Goal: Information Seeking & Learning: Find specific fact

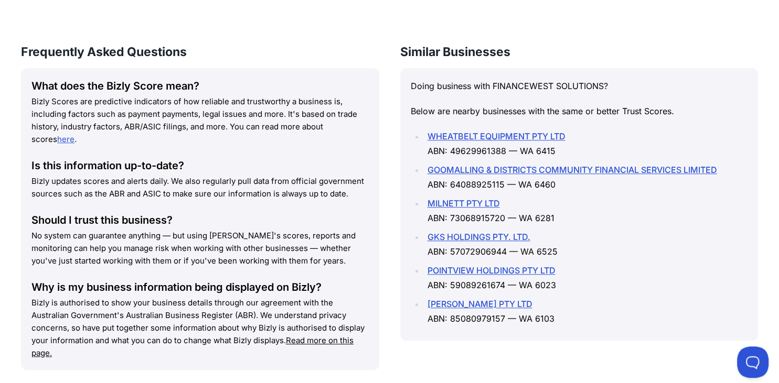
scroll to position [1329, 0]
click at [465, 267] on link "POINTVIEW HOLDINGS PTY LTD" at bounding box center [491, 270] width 128 height 10
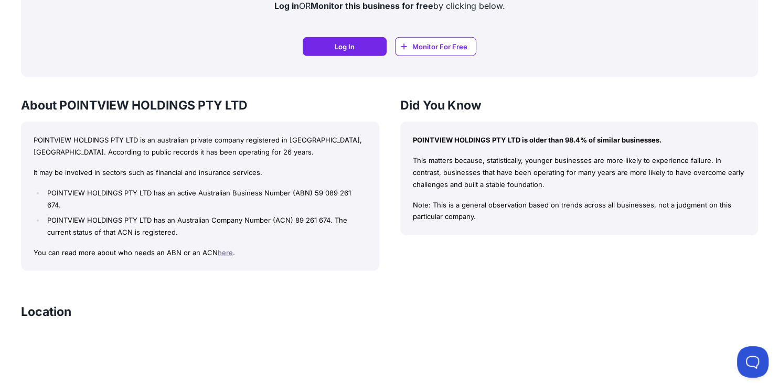
scroll to position [775, 0]
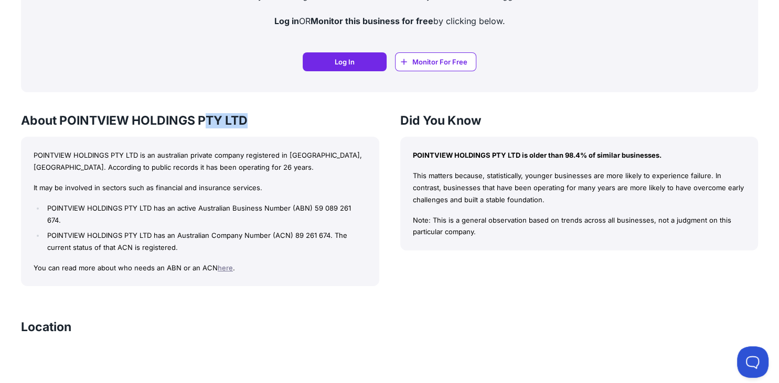
drag, startPoint x: 255, startPoint y: 119, endPoint x: 210, endPoint y: 123, distance: 45.9
click at [210, 123] on h3 "About POINTVIEW HOLDINGS PTY LTD" at bounding box center [200, 120] width 358 height 15
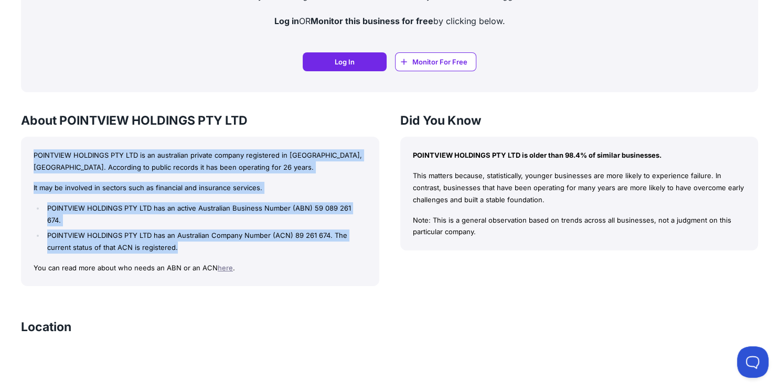
drag, startPoint x: 175, startPoint y: 238, endPoint x: 30, endPoint y: 152, distance: 168.1
click at [30, 152] on div "POINTVIEW HOLDINGS PTY LTD is an australian private company registered in [GEOG…" at bounding box center [200, 211] width 358 height 149
copy div "POINTVIEW HOLDINGS PTY LTD is an australian private company registered in [GEOG…"
click at [233, 235] on li "POINTVIEW HOLDINGS PTY LTD has an Australian Company Number (ACN) 89 261 674. T…" at bounding box center [206, 242] width 322 height 24
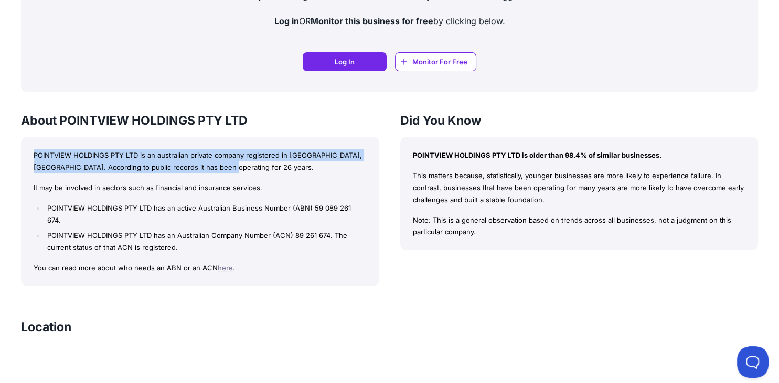
drag, startPoint x: 236, startPoint y: 172, endPoint x: 35, endPoint y: 157, distance: 201.9
click at [35, 157] on p "POINTVIEW HOLDINGS PTY LTD is an australian private company registered in [GEOG…" at bounding box center [200, 161] width 333 height 24
copy p "POINTVIEW HOLDINGS PTY LTD is an australian private company registered in [GEOG…"
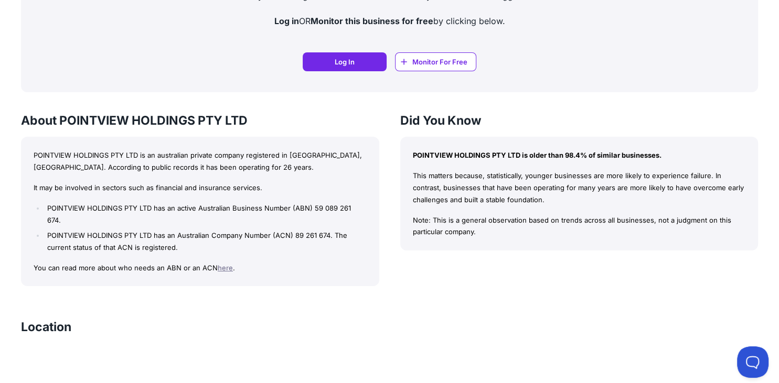
click at [185, 240] on li "POINTVIEW HOLDINGS PTY LTD has an Australian Company Number (ACN) 89 261 674. T…" at bounding box center [206, 242] width 322 height 24
click at [222, 264] on link "here" at bounding box center [225, 268] width 15 height 8
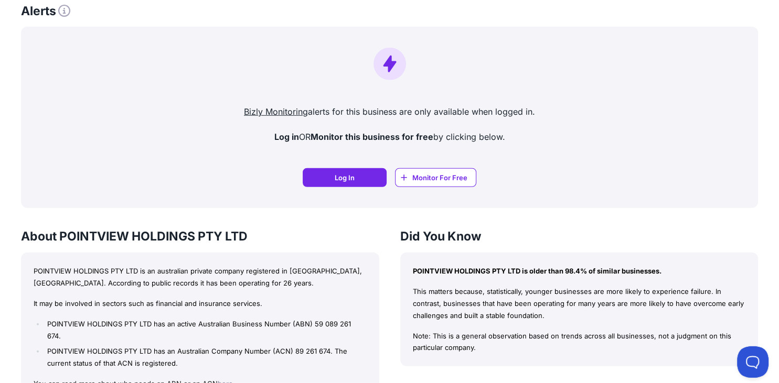
scroll to position [758, 0]
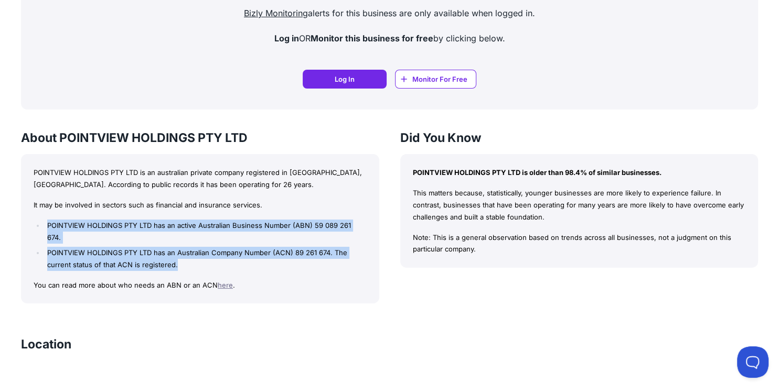
drag, startPoint x: 199, startPoint y: 255, endPoint x: 67, endPoint y: 224, distance: 136.3
click at [49, 221] on ul "POINTVIEW HOLDINGS PTY LTD has an active Australian Business Number (ABN) 59 08…" at bounding box center [200, 245] width 333 height 51
copy ul "POINTVIEW HOLDINGS PTY LTD has an active Australian Business Number (ABN) 59 08…"
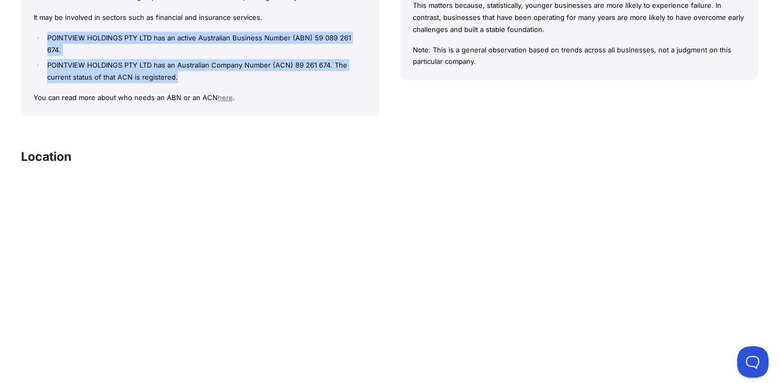
scroll to position [941, 0]
